Goal: Find specific page/section: Find specific page/section

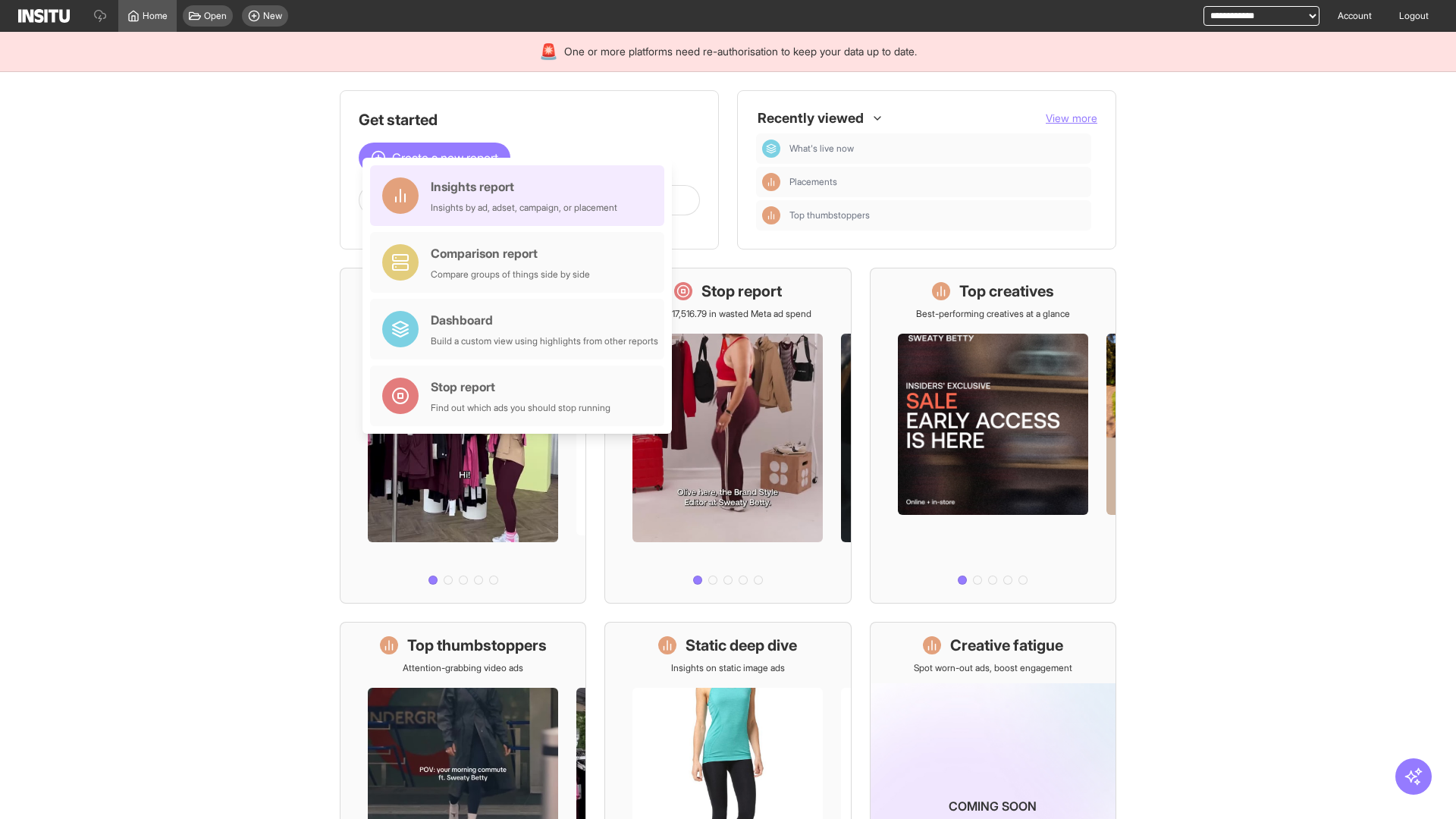
click at [521, 195] on div "Insights report Insights by ad, adset, campaign, or placement" at bounding box center [525, 195] width 187 height 36
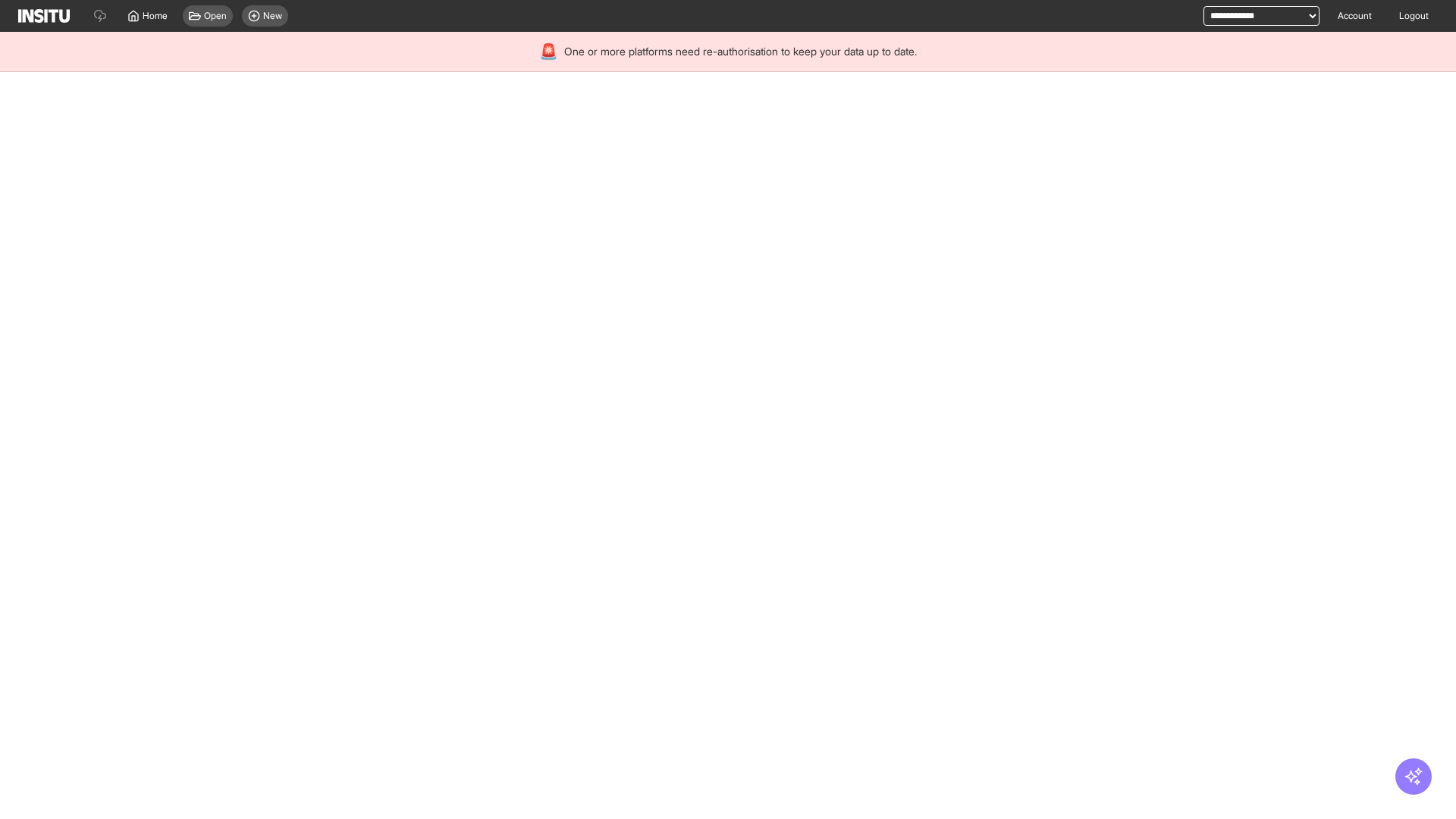
select select "**"
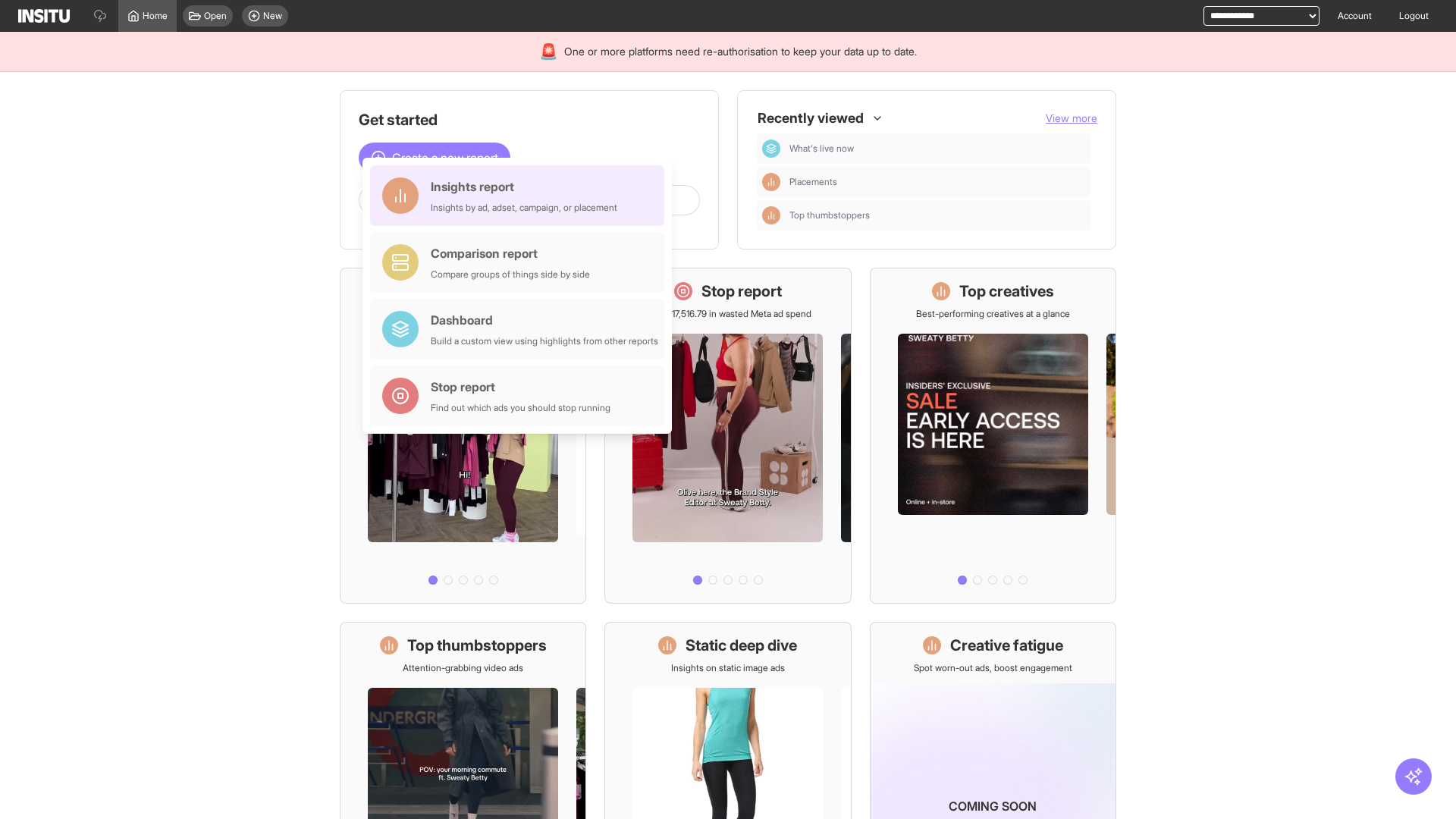
click at [521, 195] on div "Insights report Insights by ad, adset, campaign, or placement" at bounding box center [525, 195] width 187 height 36
